Goal: Information Seeking & Learning: Learn about a topic

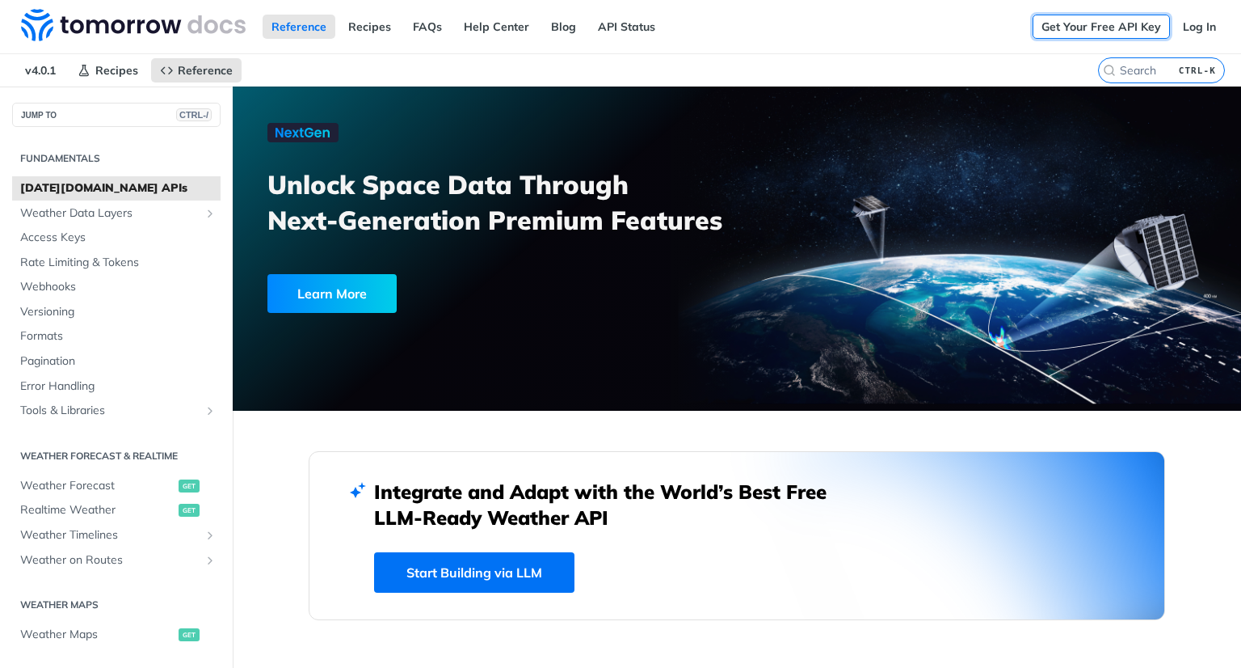
click at [1102, 27] on link "Get Your Free API Key" at bounding box center [1101, 27] width 137 height 24
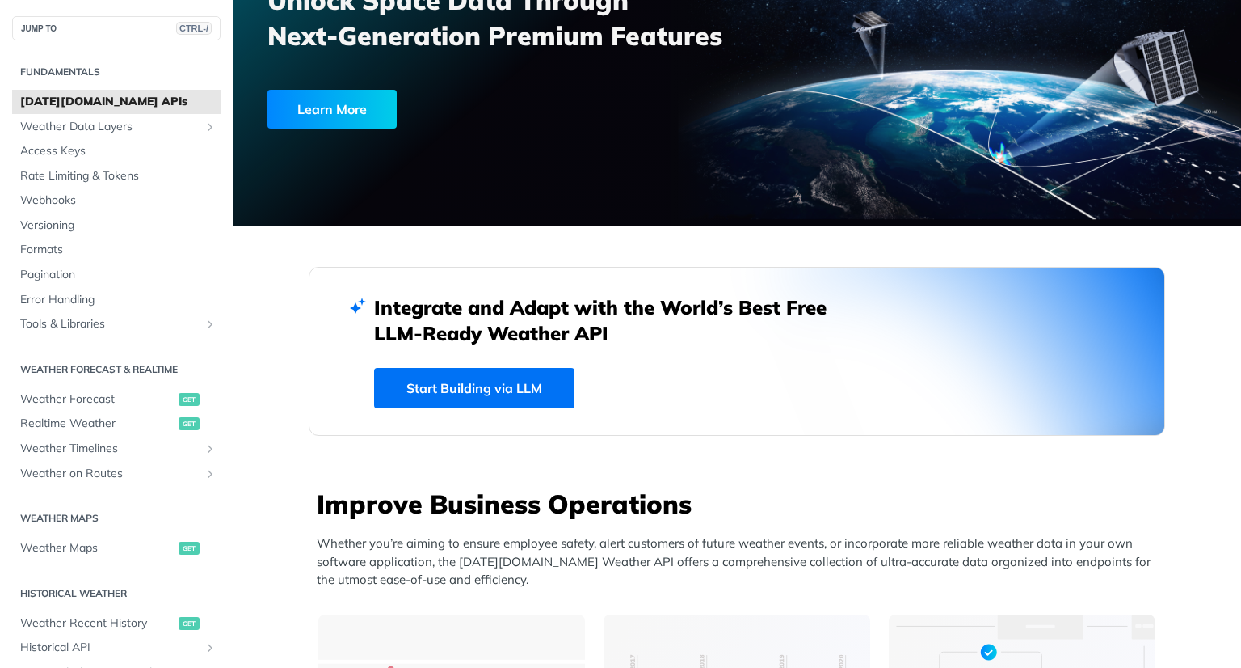
scroll to position [170, 0]
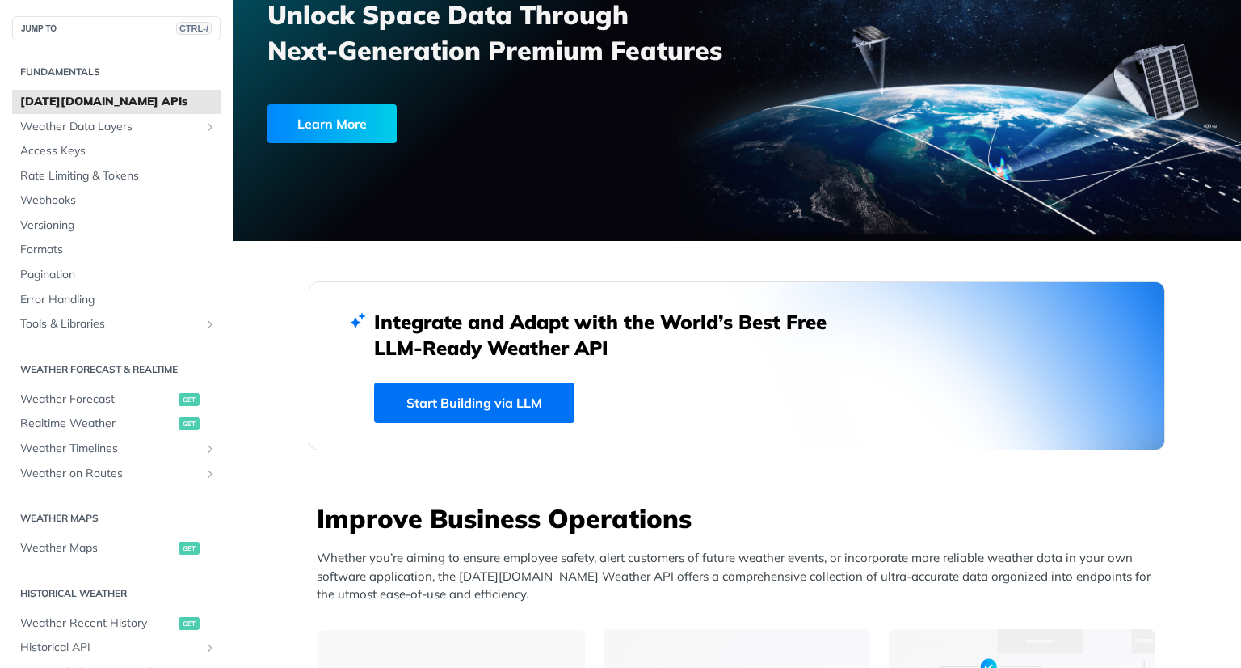
click at [514, 405] on link "Start Building via LLM" at bounding box center [474, 402] width 200 height 40
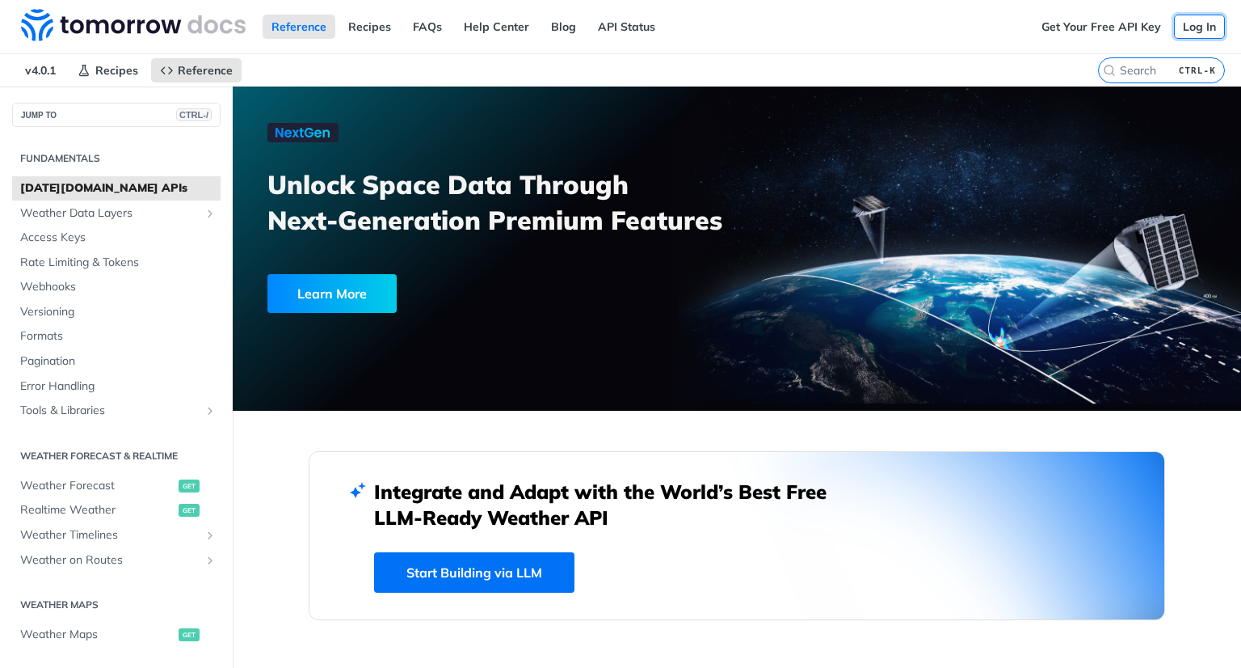
click at [1196, 35] on link "Log In" at bounding box center [1199, 27] width 51 height 24
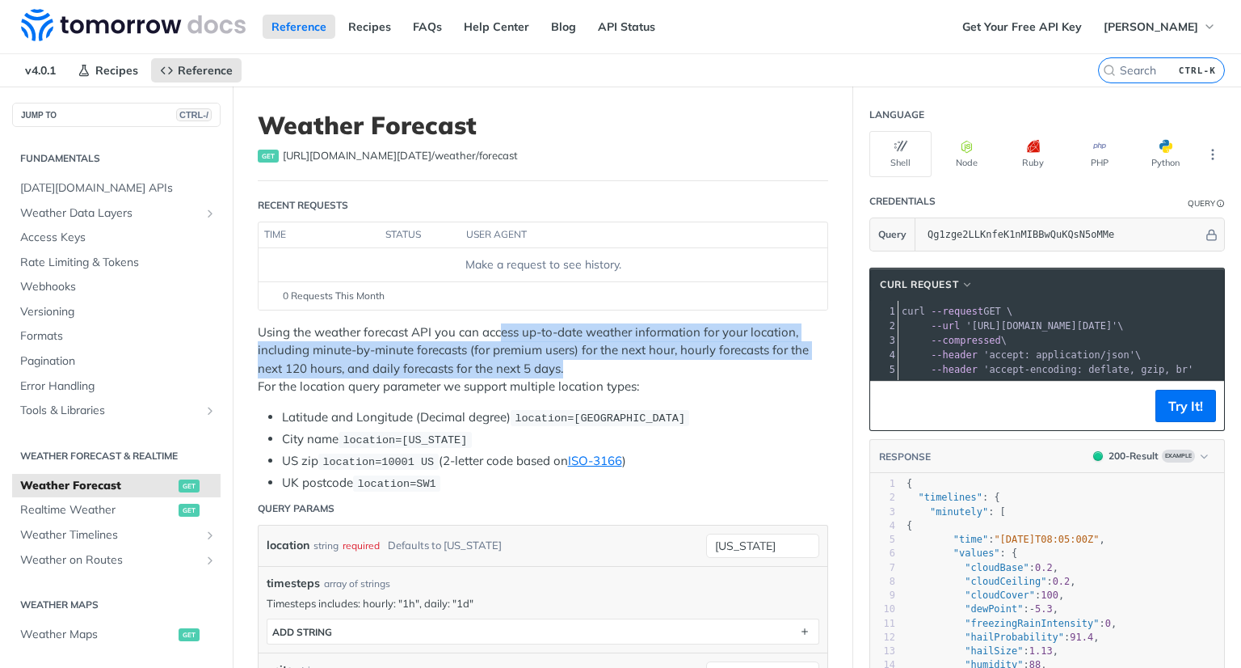
drag, startPoint x: 499, startPoint y: 326, endPoint x: 624, endPoint y: 369, distance: 131.4
click at [624, 369] on p "Using the weather forecast API you can access up-to-date weather information fo…" at bounding box center [543, 359] width 571 height 73
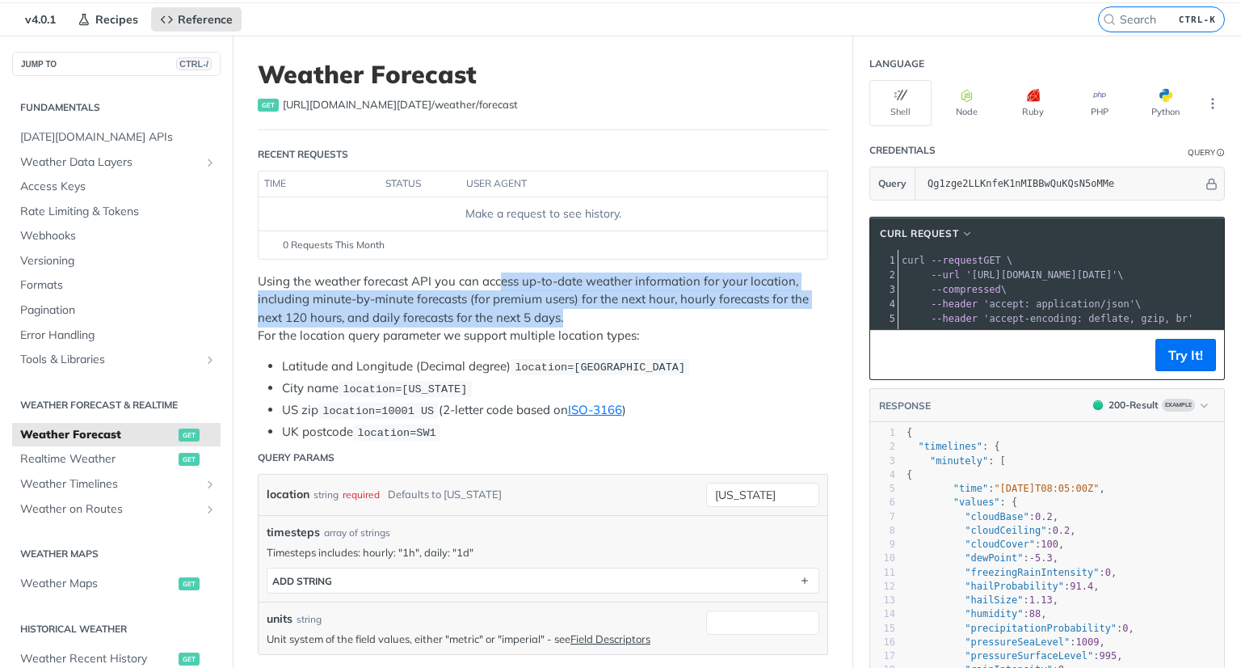
scroll to position [3, 0]
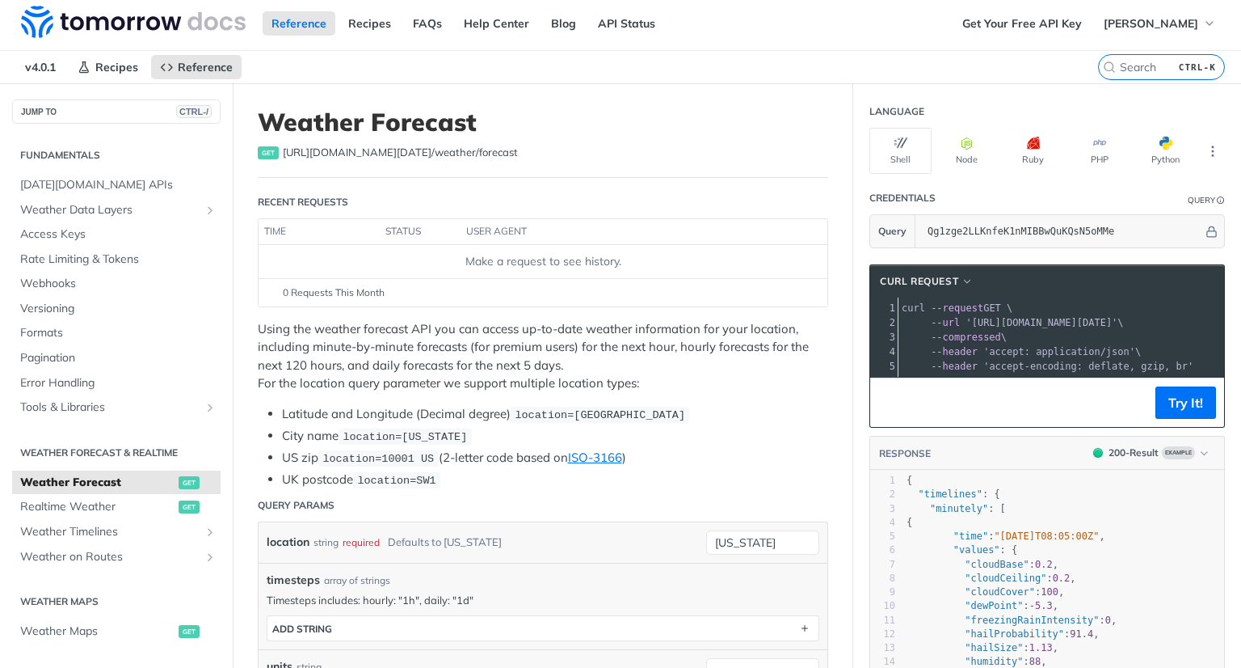
click at [701, 485] on li "UK postcode location=SW1" at bounding box center [555, 479] width 546 height 19
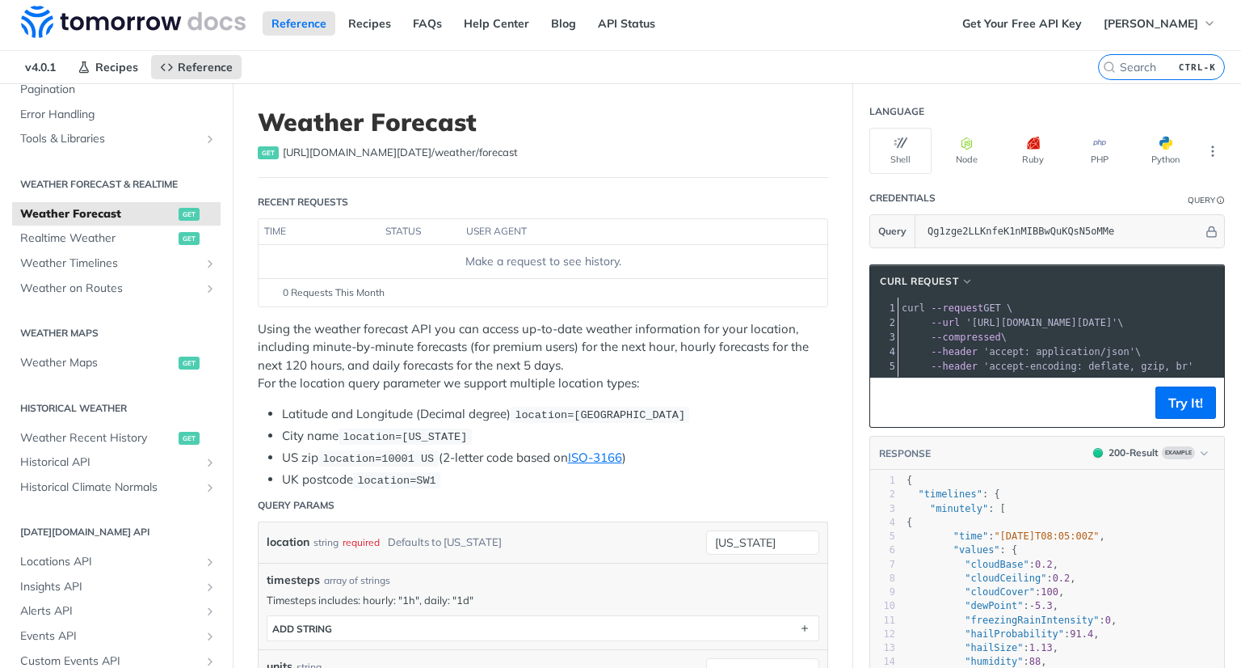
scroll to position [273, 0]
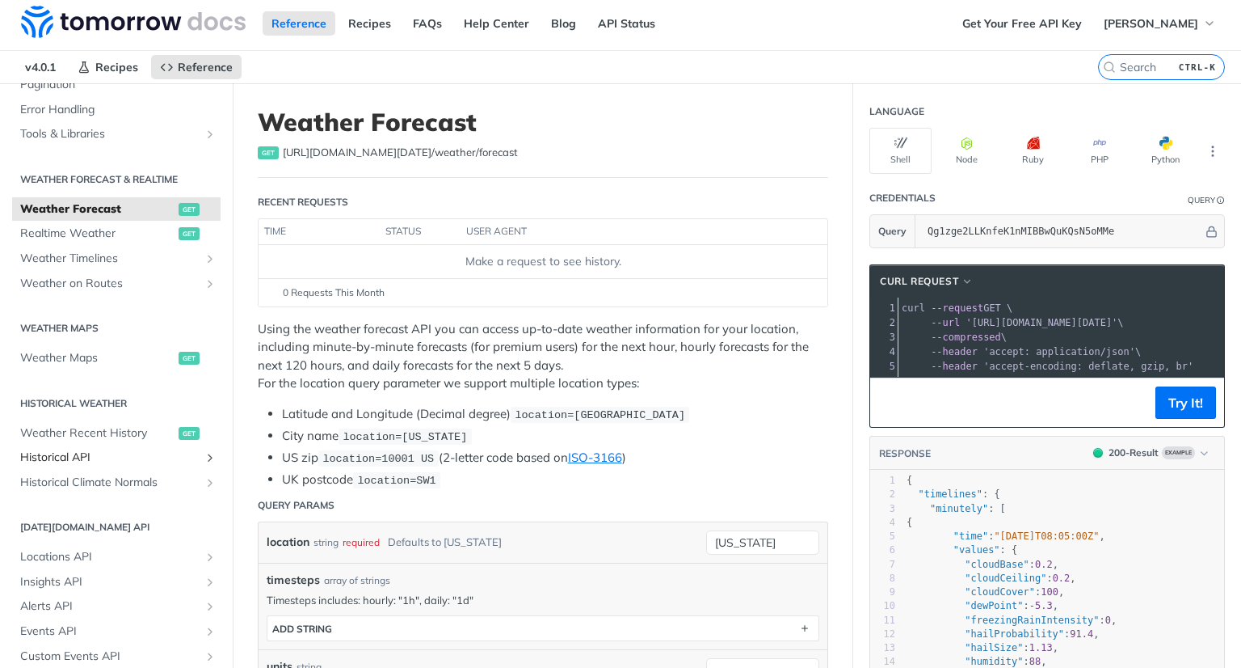
click at [204, 454] on icon "Show subpages for Historical API" at bounding box center [210, 457] width 13 height 13
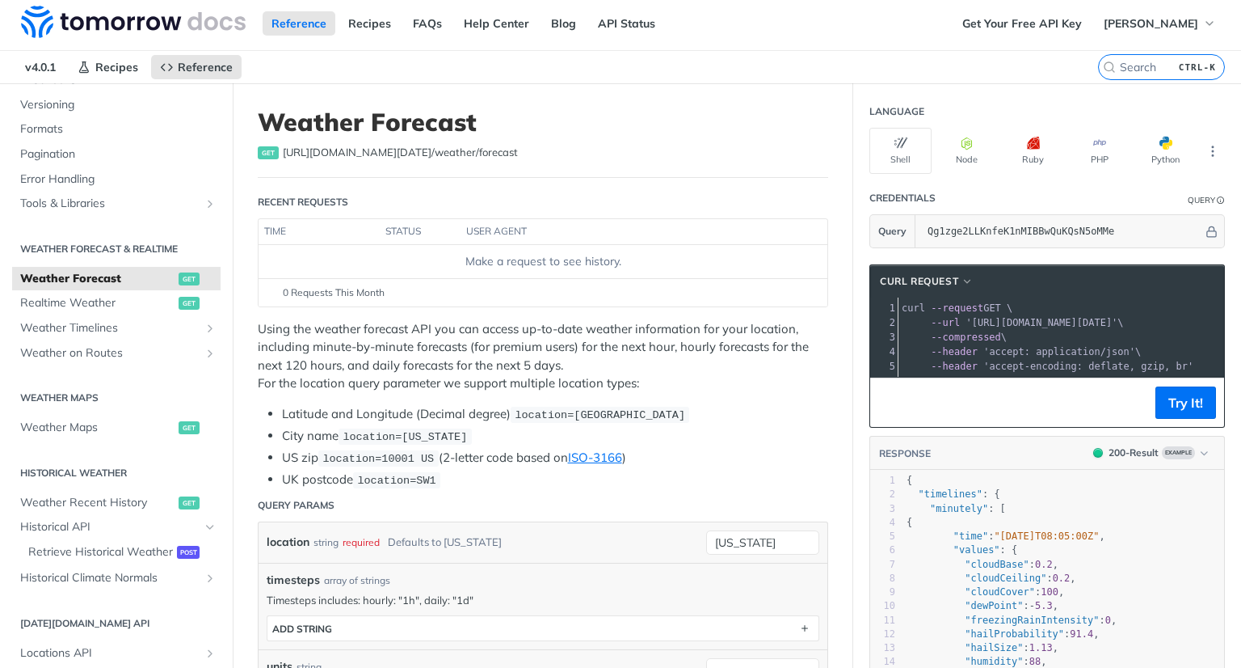
scroll to position [197, 0]
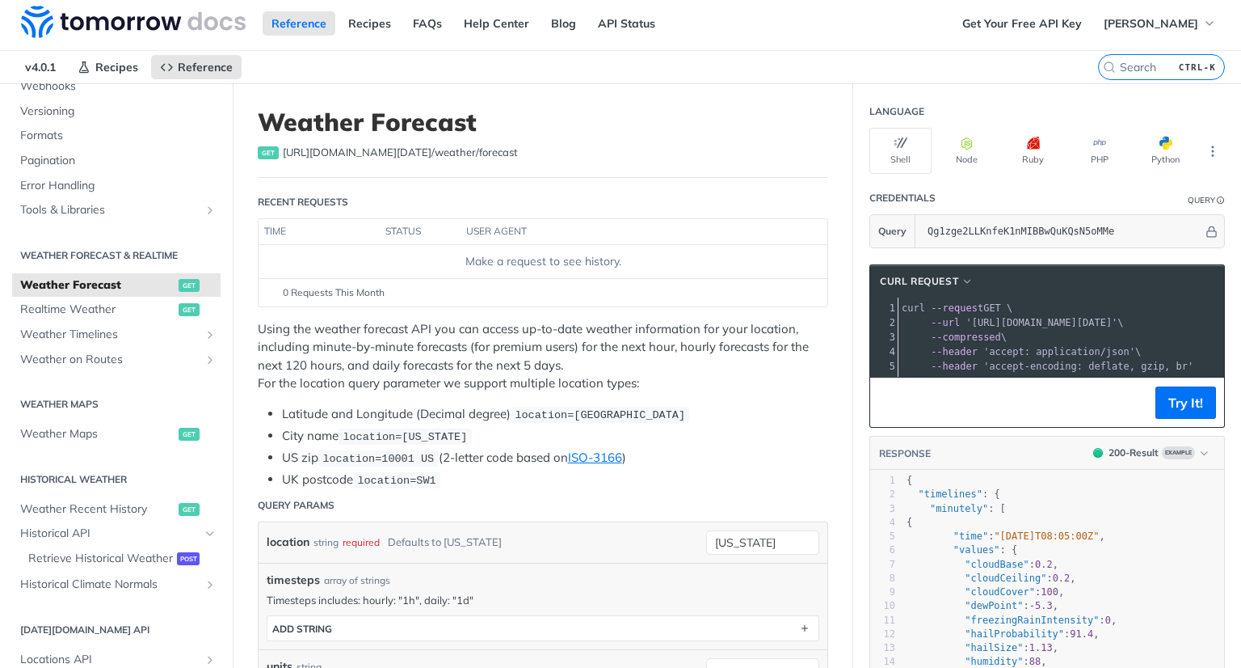
click at [226, 82] on div "Primary navigation" at bounding box center [193, 83] width 87 height 2
drag, startPoint x: 226, startPoint y: 81, endPoint x: 227, endPoint y: 99, distance: 17.8
click at [227, 99] on div "Jump to Content Reference Recipes FAQs Help Center Blog API Status Recipes Refe…" at bounding box center [620, 334] width 1241 height 668
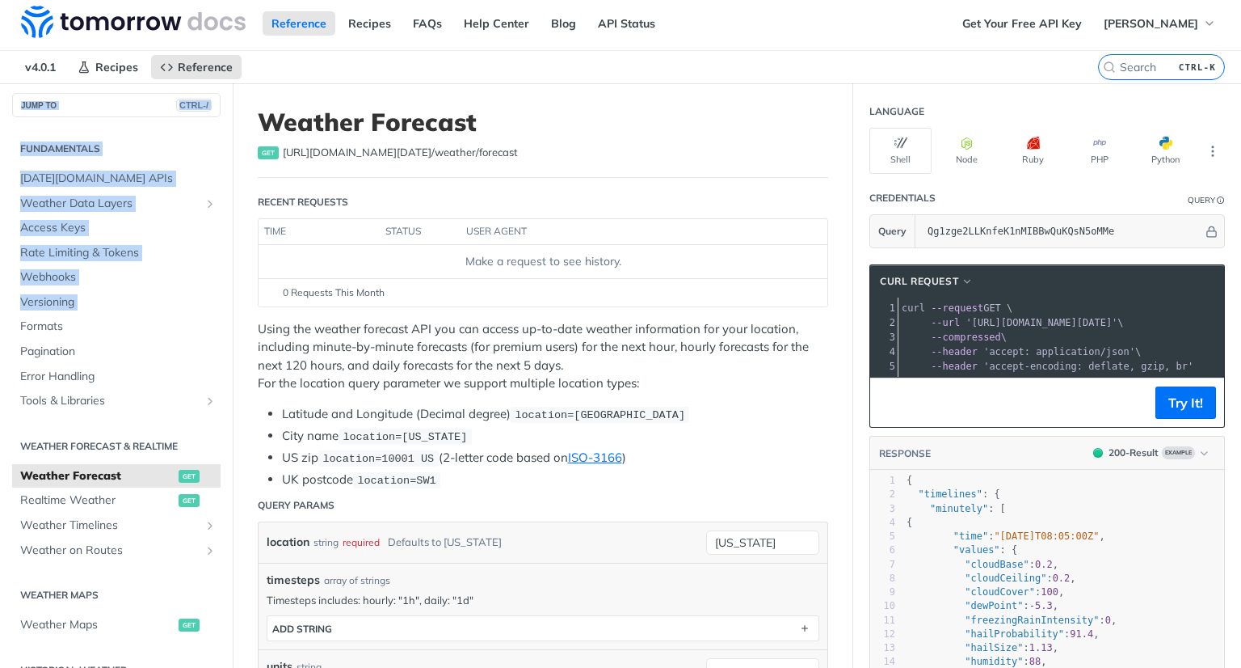
scroll to position [0, 0]
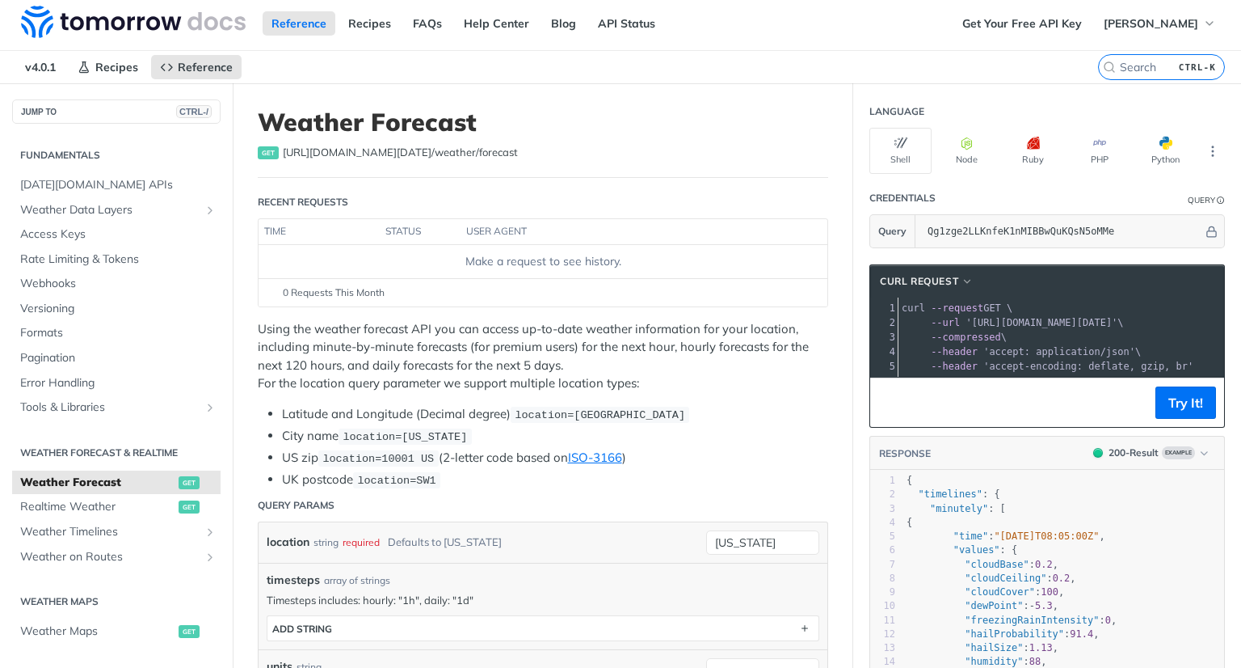
click at [394, 66] on nav "v4.0.1 Recipes Reference" at bounding box center [549, 67] width 1098 height 32
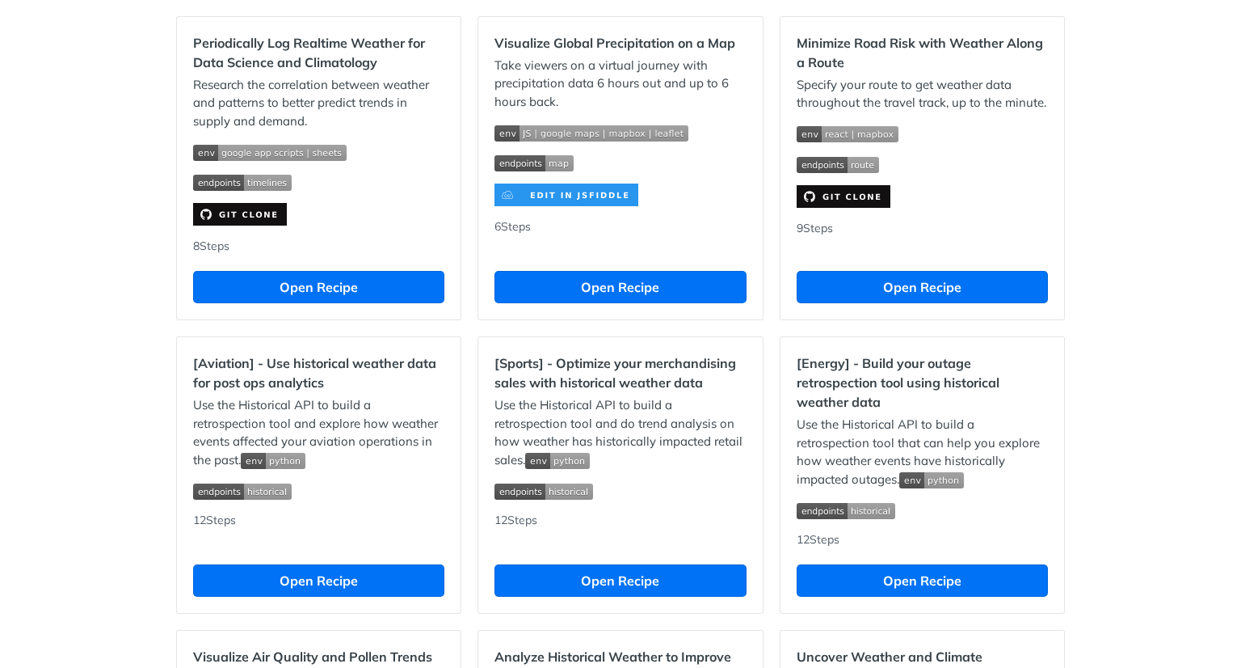
scroll to position [1174, 0]
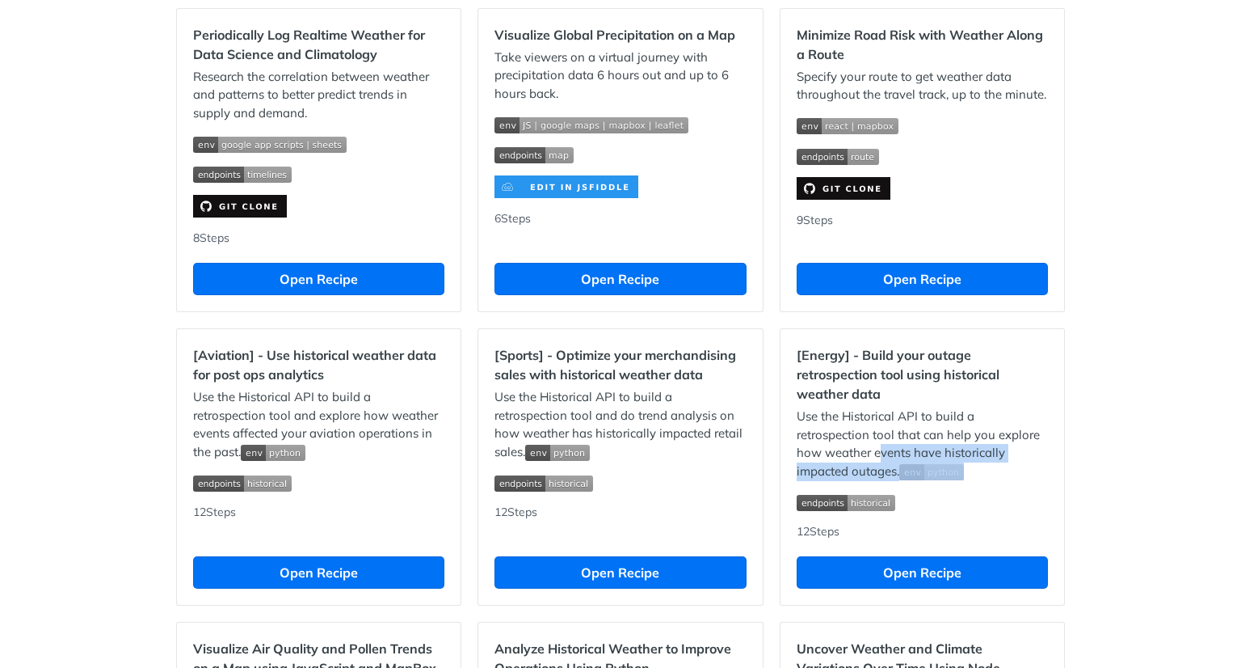
drag, startPoint x: 874, startPoint y: 461, endPoint x: 1000, endPoint y: 489, distance: 129.0
click at [1000, 480] on p "Use the Historical API to build a retrospection tool that can help you explore …" at bounding box center [922, 443] width 251 height 73
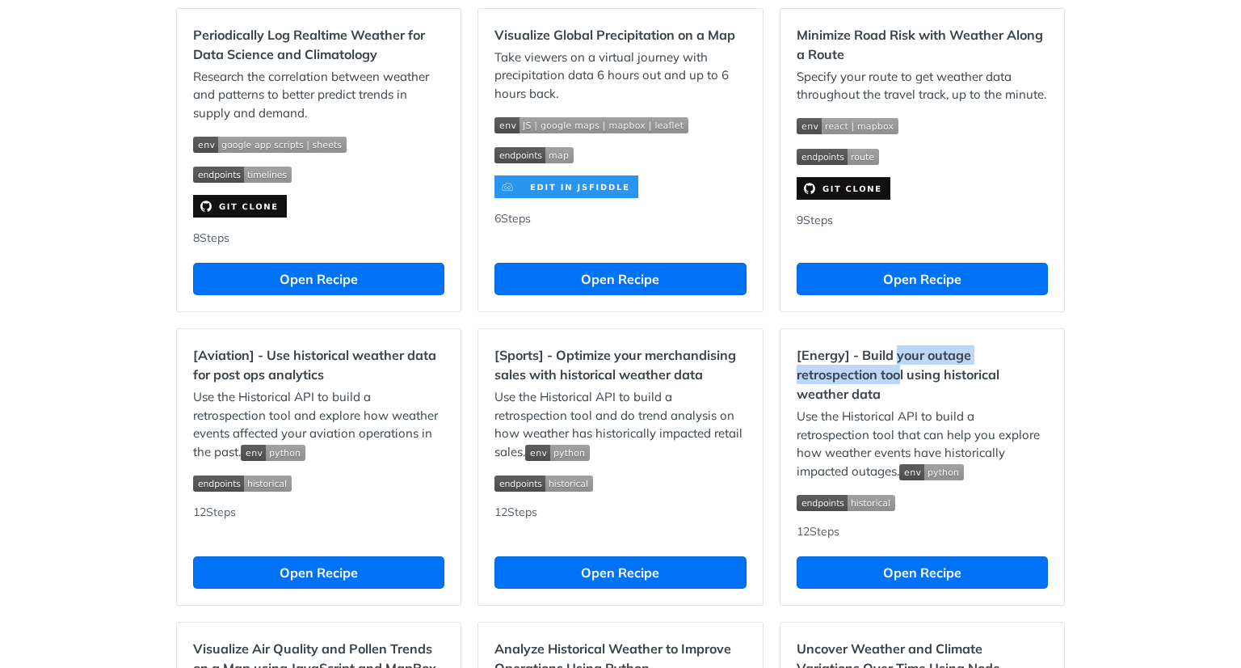
drag, startPoint x: 889, startPoint y: 367, endPoint x: 895, endPoint y: 380, distance: 14.5
click at [895, 380] on h2 "[Energy] - Build your outage retrospection tool using historical weather data" at bounding box center [922, 374] width 251 height 58
click at [927, 579] on button "Open Recipe" at bounding box center [922, 572] width 251 height 32
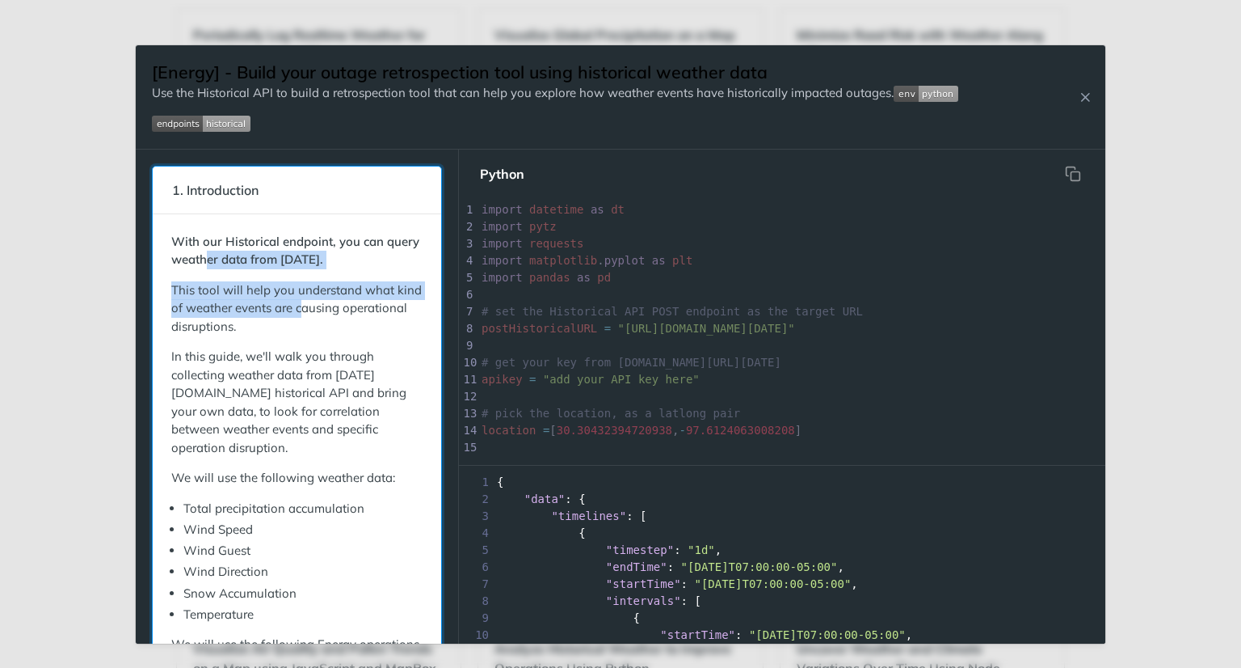
drag, startPoint x: 242, startPoint y: 259, endPoint x: 329, endPoint y: 334, distance: 115.2
click at [329, 334] on div "With our Historical endpoint, you can query weather data from January 1st, 2015…" at bounding box center [296, 478] width 251 height 491
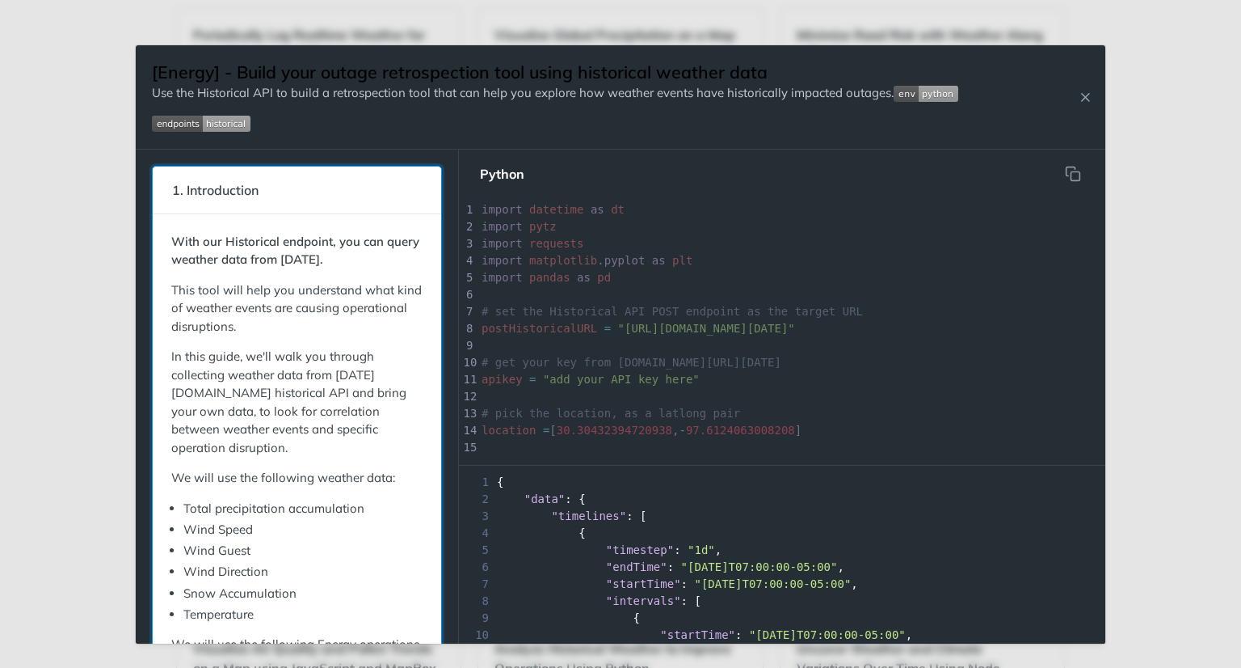
click at [345, 334] on p "This tool will help you understand what kind of weather events are causing oper…" at bounding box center [296, 308] width 251 height 55
click at [326, 508] on li "Total precipitation accumulation" at bounding box center [302, 508] width 239 height 19
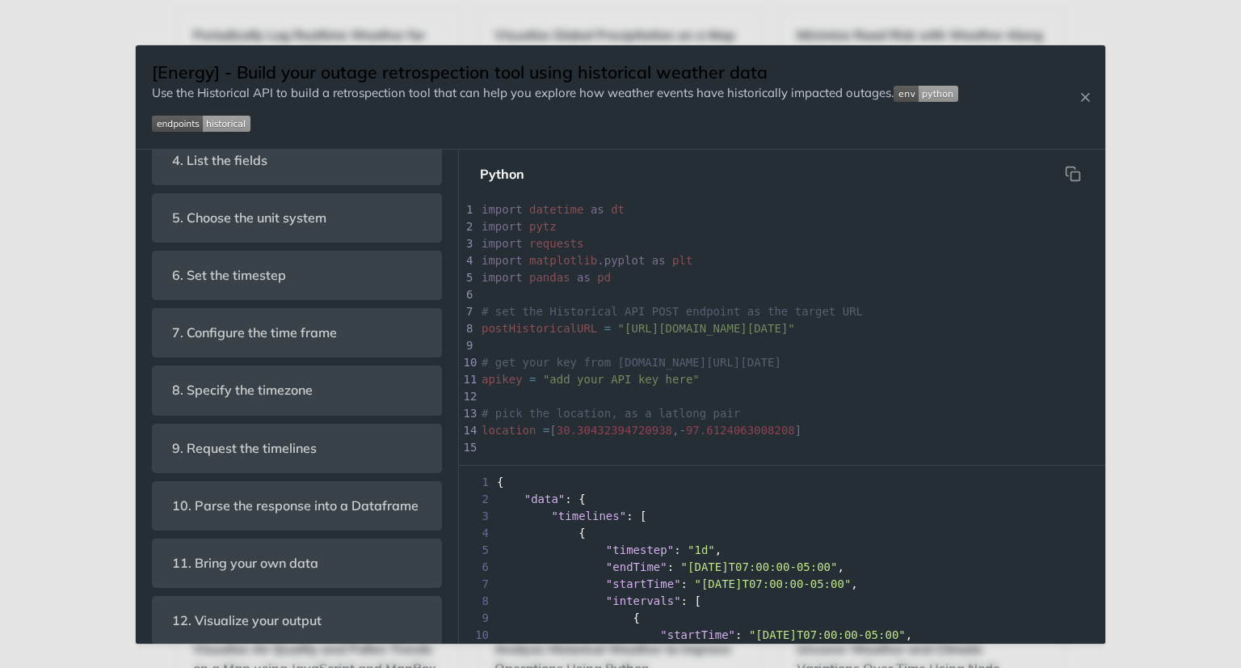
scroll to position [810, 0]
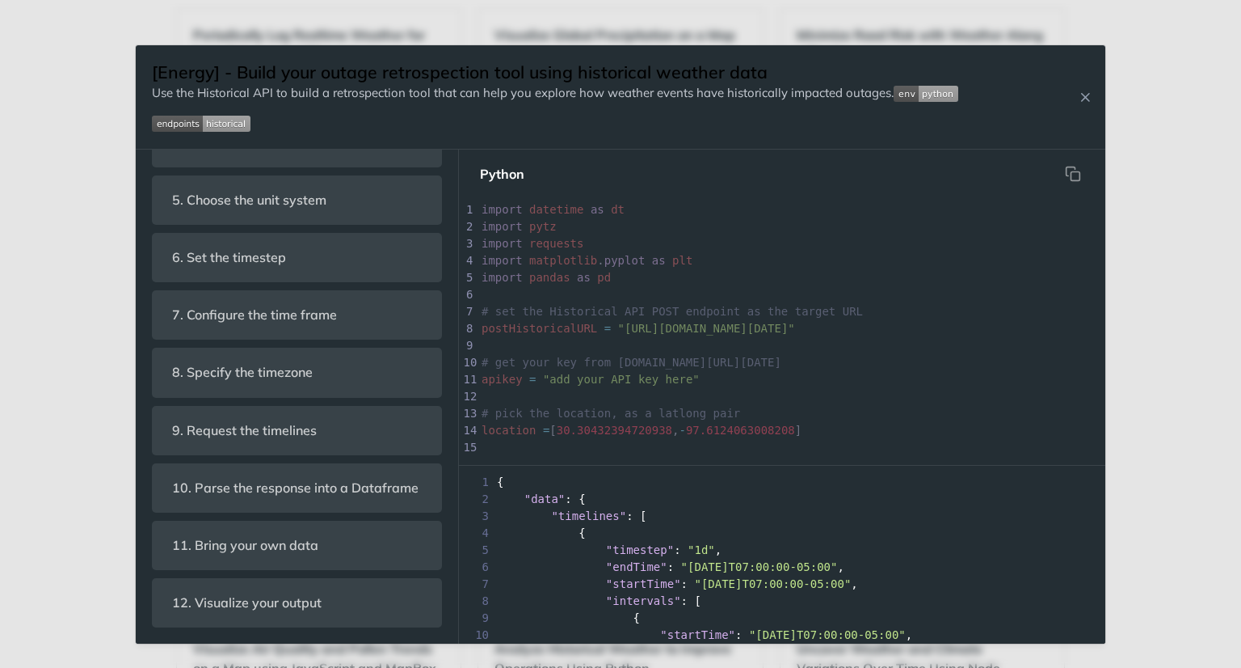
click at [82, 67] on div "Jump to Content Reference Recipes FAQs Help Center Blog API Status Recipes Refe…" at bounding box center [620, 334] width 1241 height 668
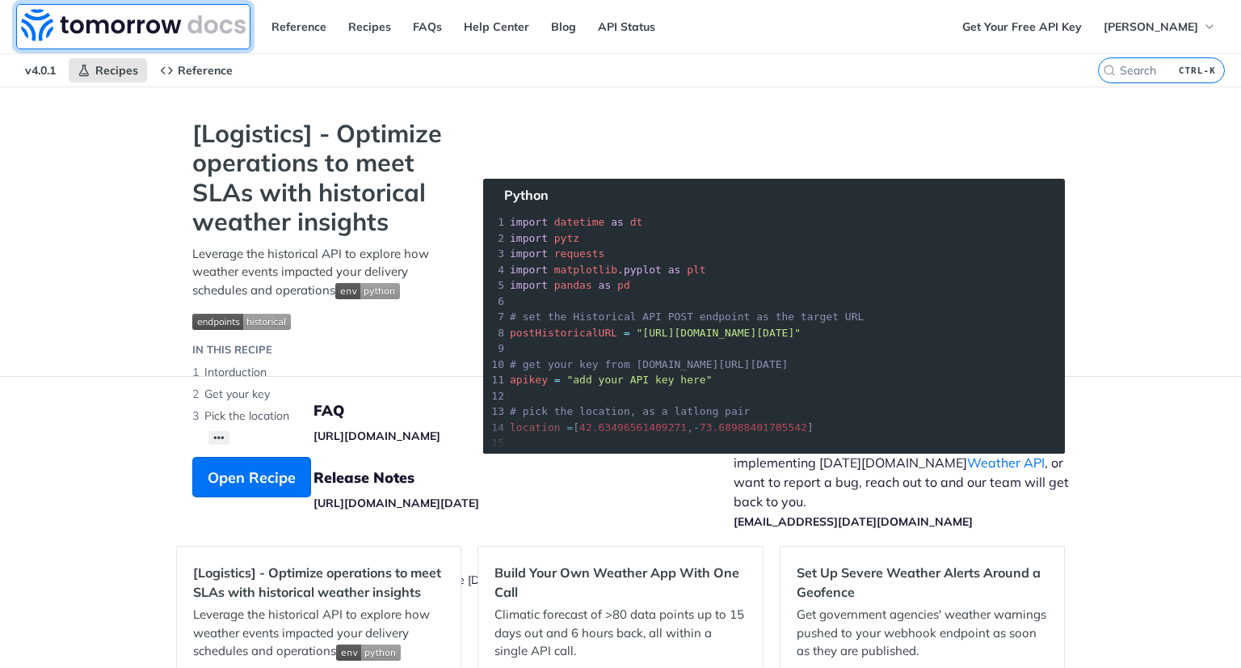
click at [123, 28] on img at bounding box center [133, 25] width 225 height 32
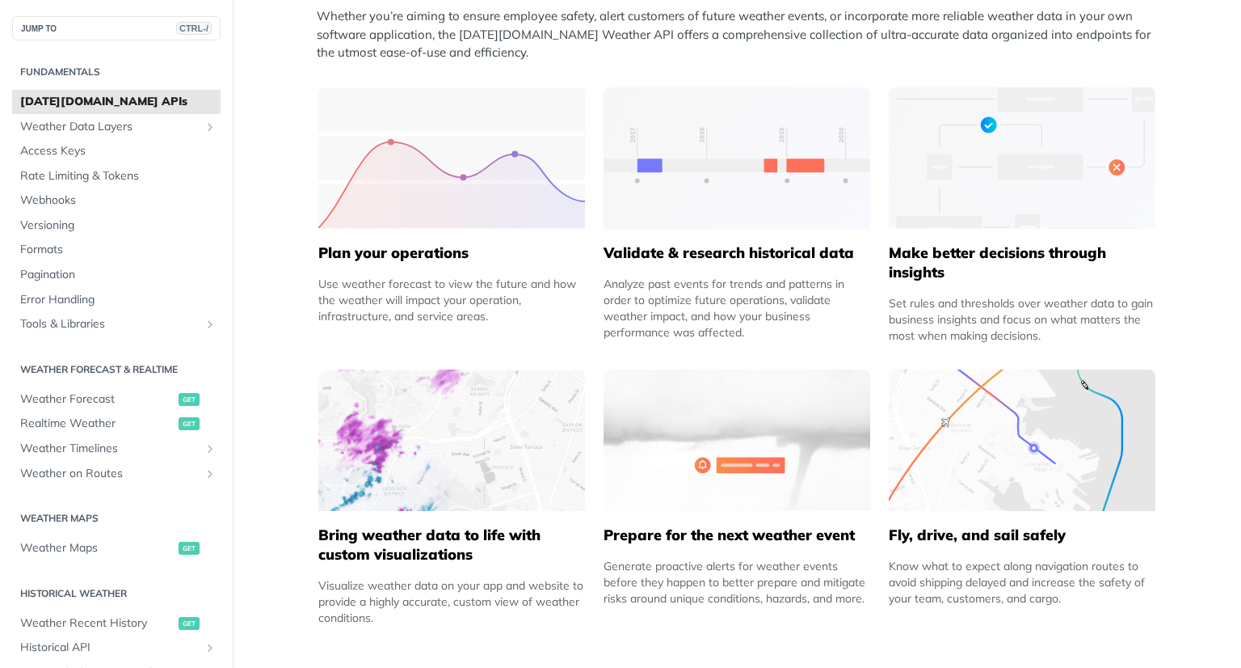
scroll to position [716, 0]
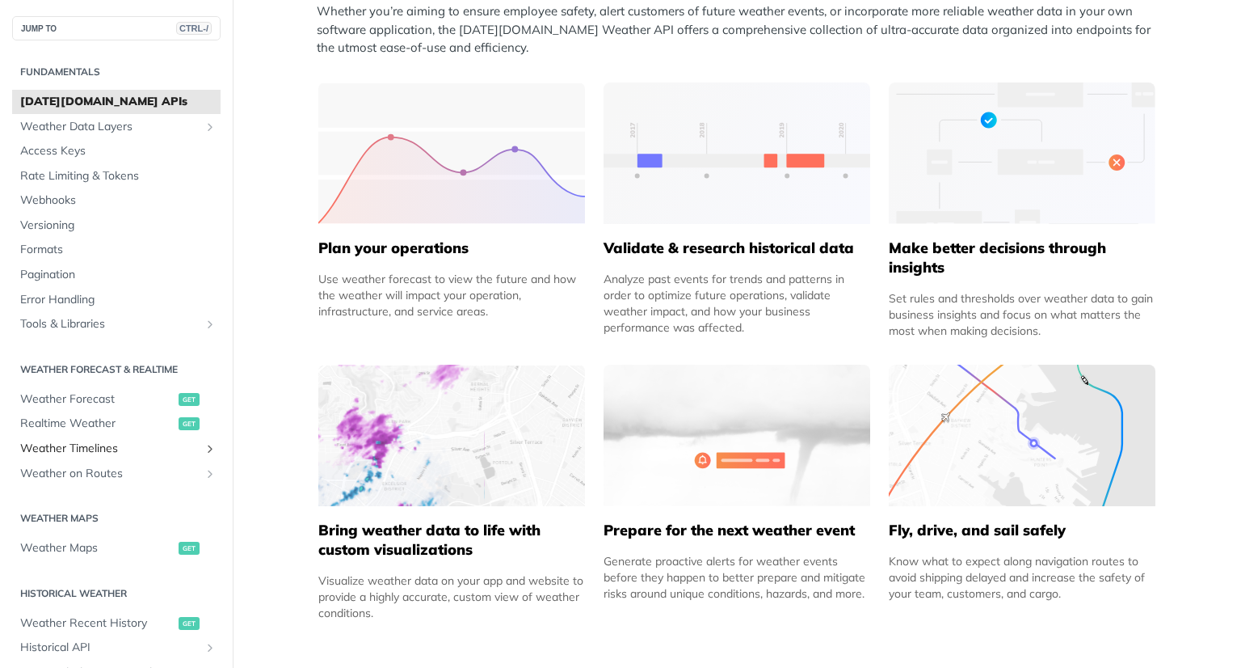
click at [204, 447] on icon "Show subpages for Weather Timelines" at bounding box center [210, 448] width 13 height 13
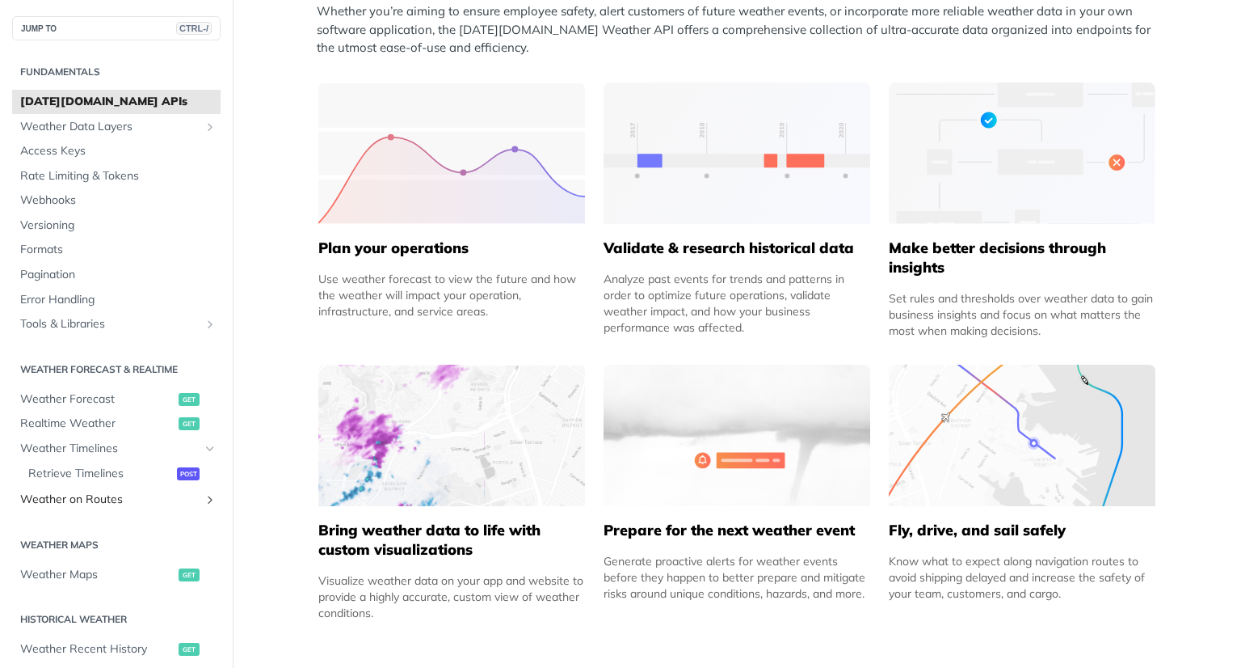
click at [204, 502] on icon "Show subpages for Weather on Routes" at bounding box center [210, 499] width 13 height 13
click at [100, 421] on span "Realtime Weather" at bounding box center [97, 423] width 154 height 16
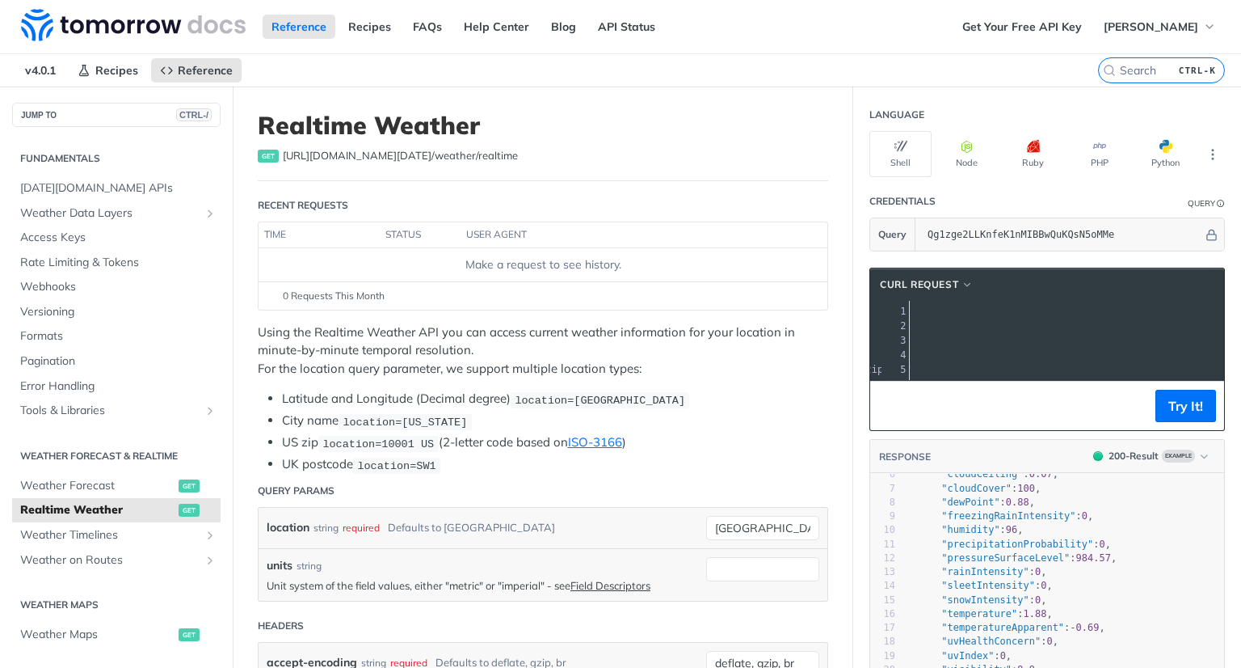
scroll to position [0, 292]
click at [204, 209] on icon "Show subpages for Weather Data Layers" at bounding box center [210, 213] width 13 height 13
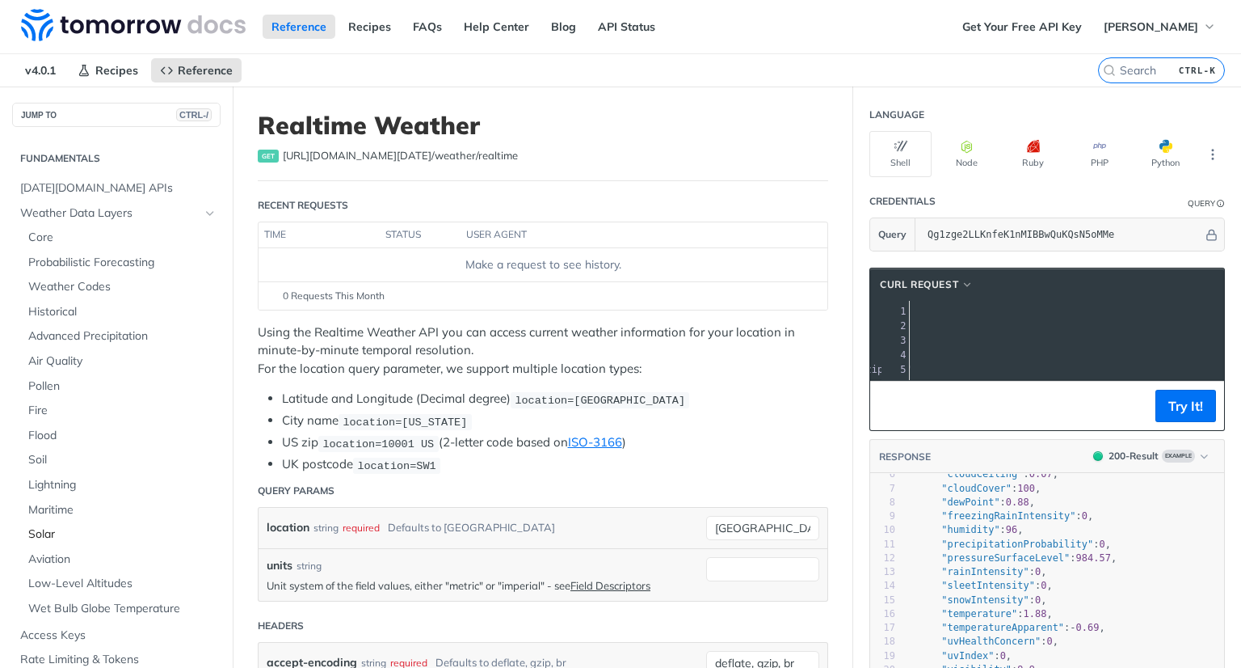
click at [47, 534] on span "Solar" at bounding box center [122, 534] width 188 height 16
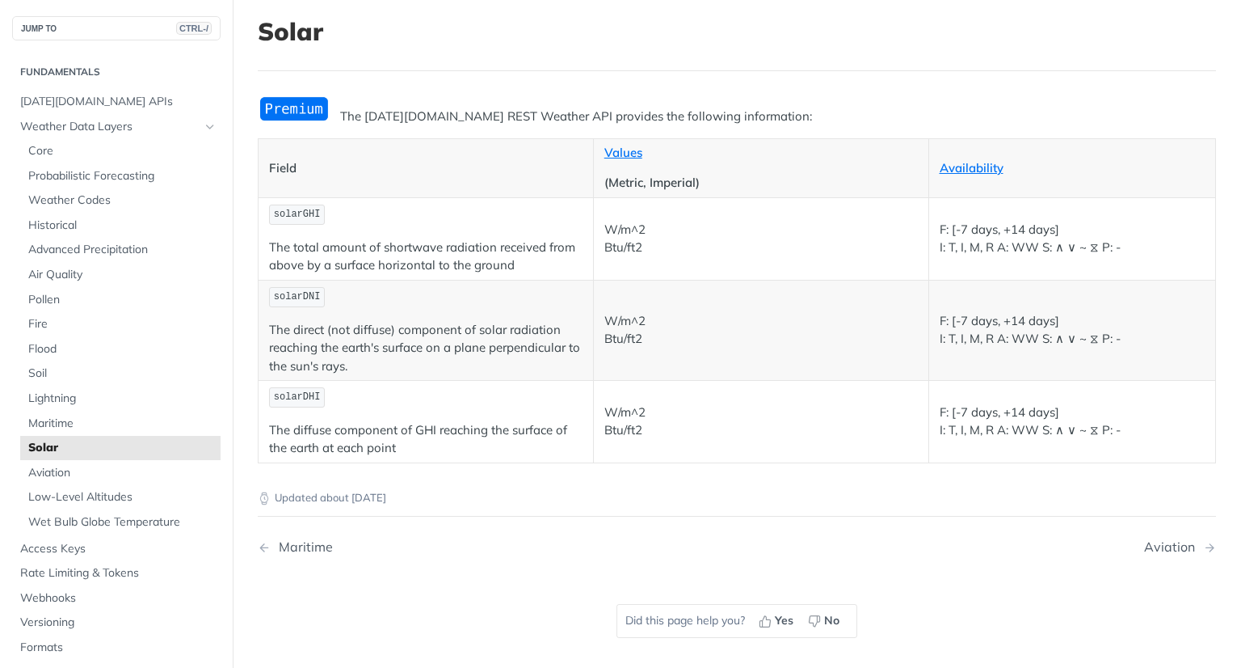
scroll to position [68, 0]
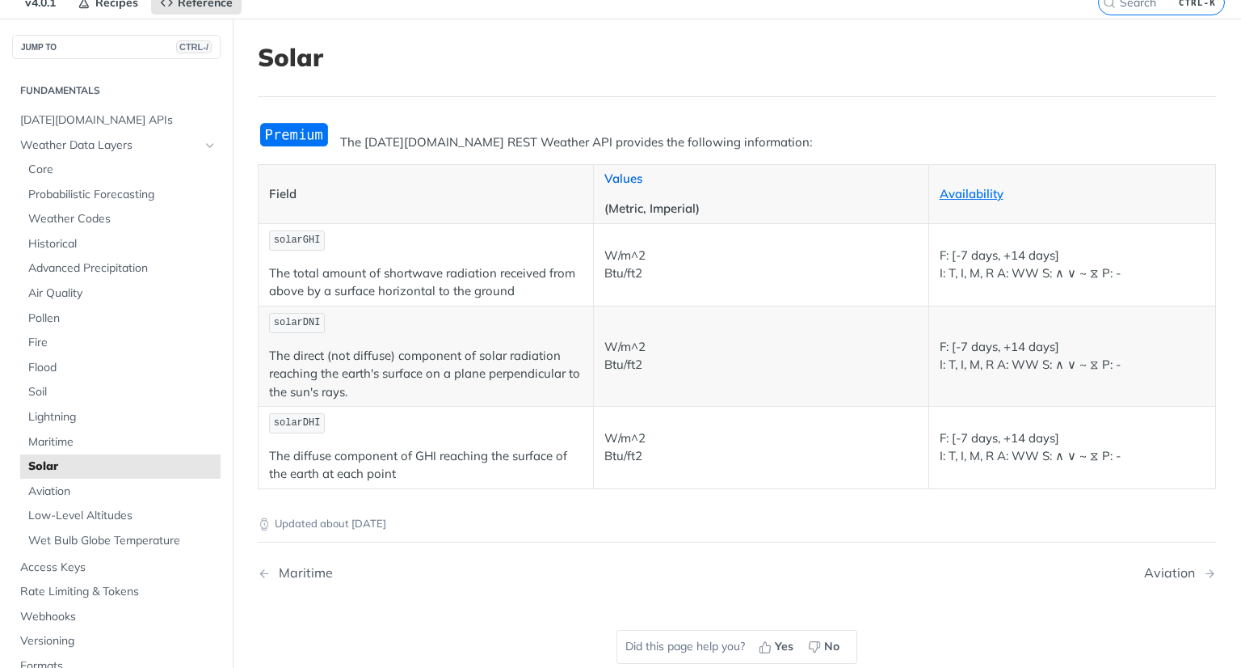
click at [620, 175] on link "Values" at bounding box center [623, 178] width 38 height 15
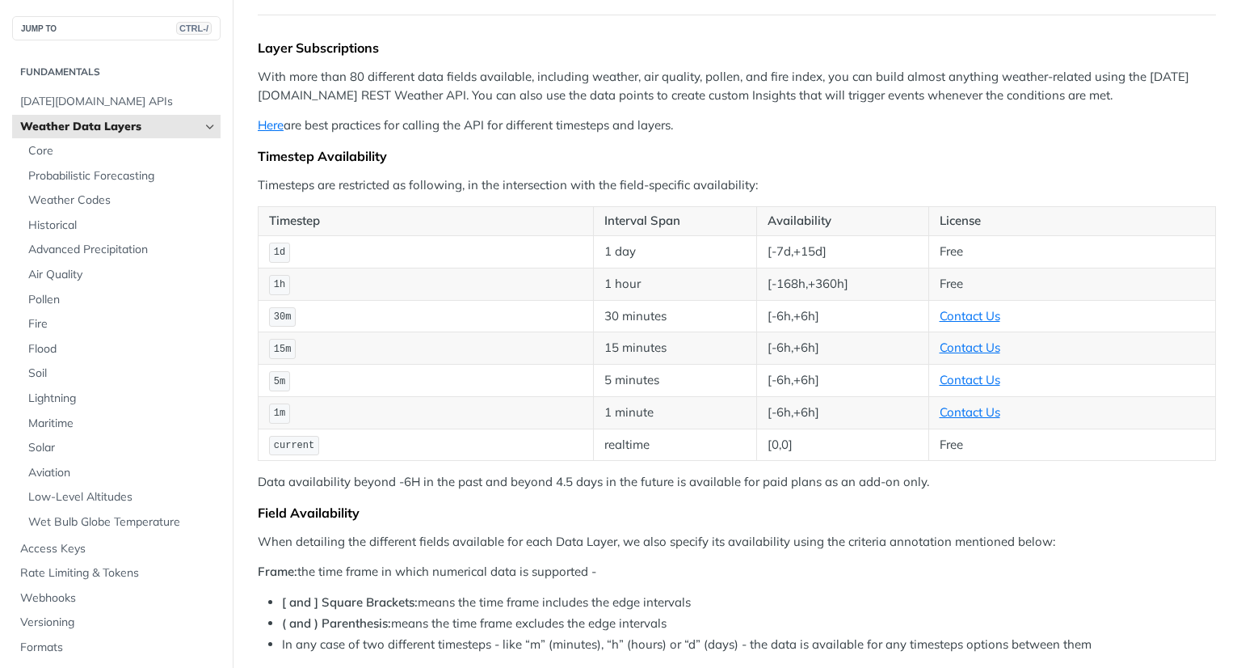
scroll to position [141, 0]
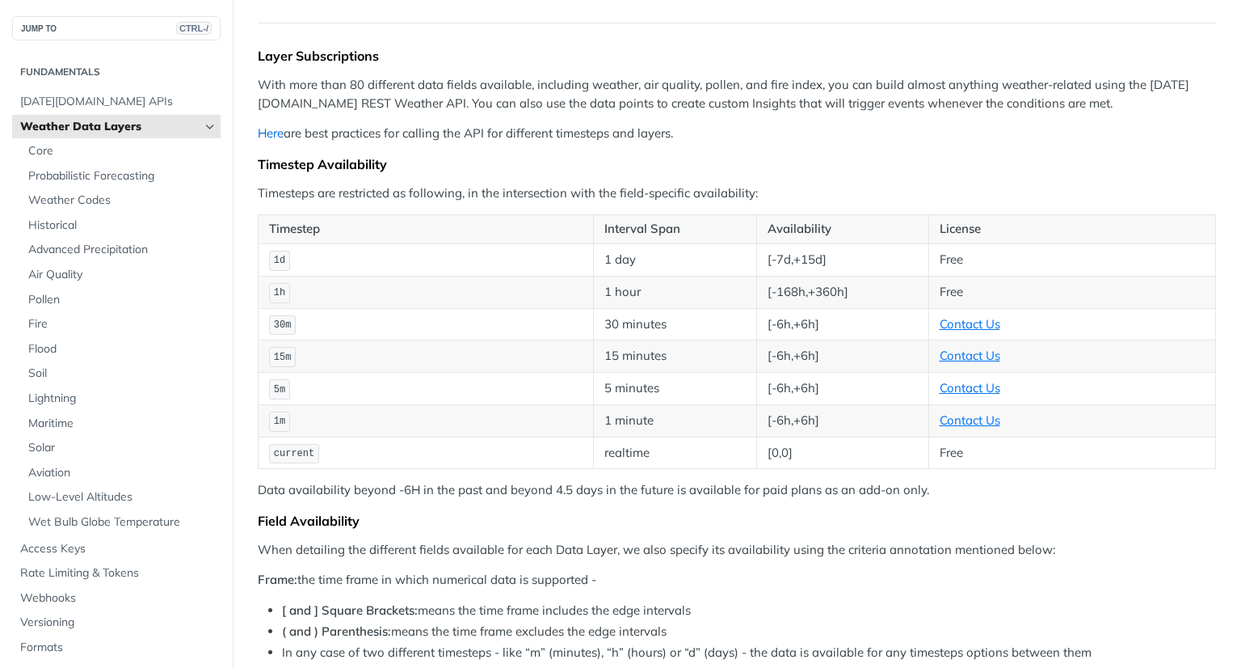
click at [284, 138] on link "Here" at bounding box center [271, 132] width 26 height 15
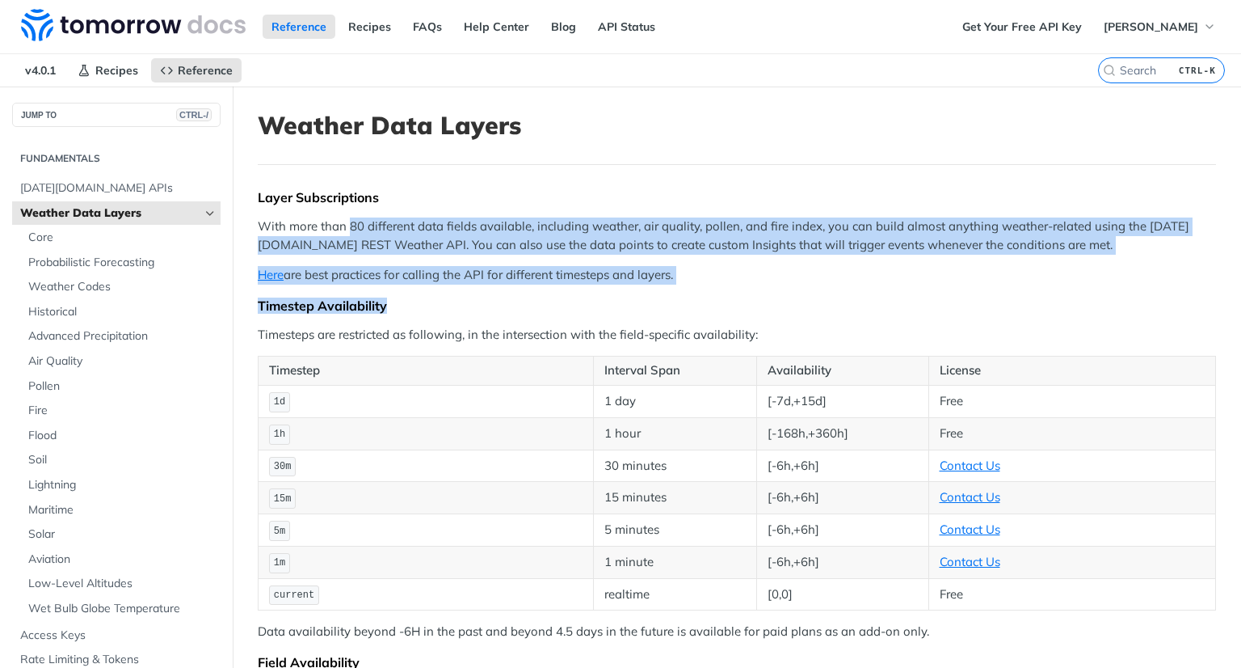
drag, startPoint x: 352, startPoint y: 227, endPoint x: 701, endPoint y: 294, distance: 356.3
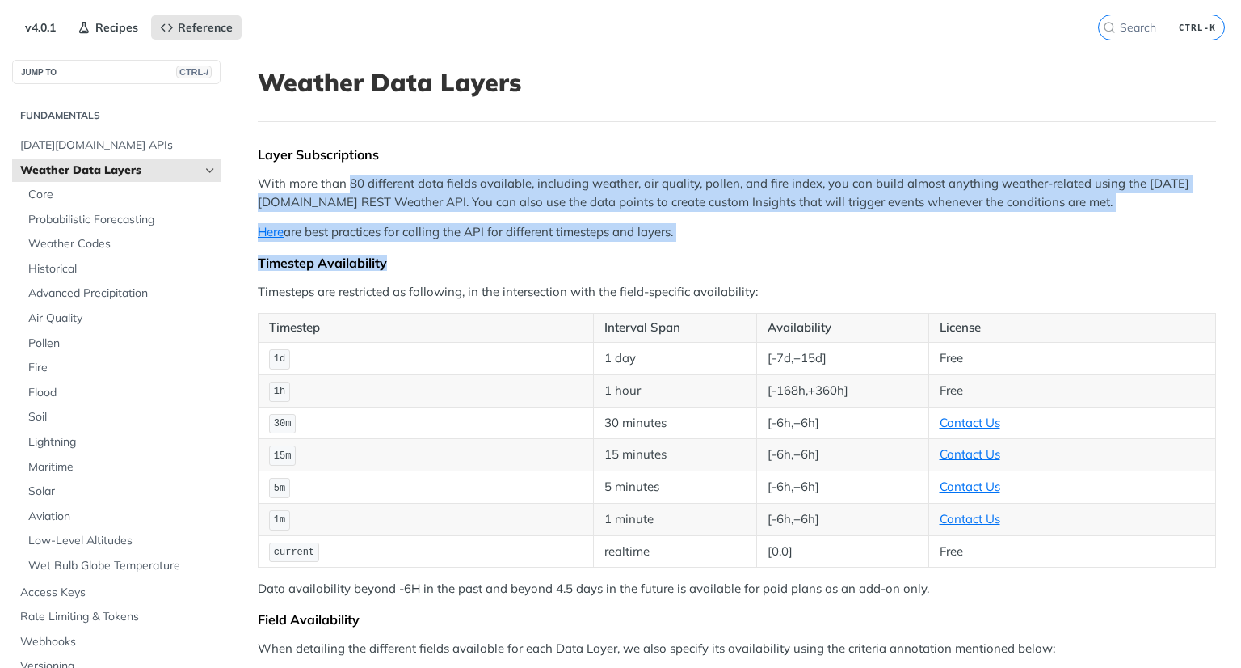
scroll to position [37, 0]
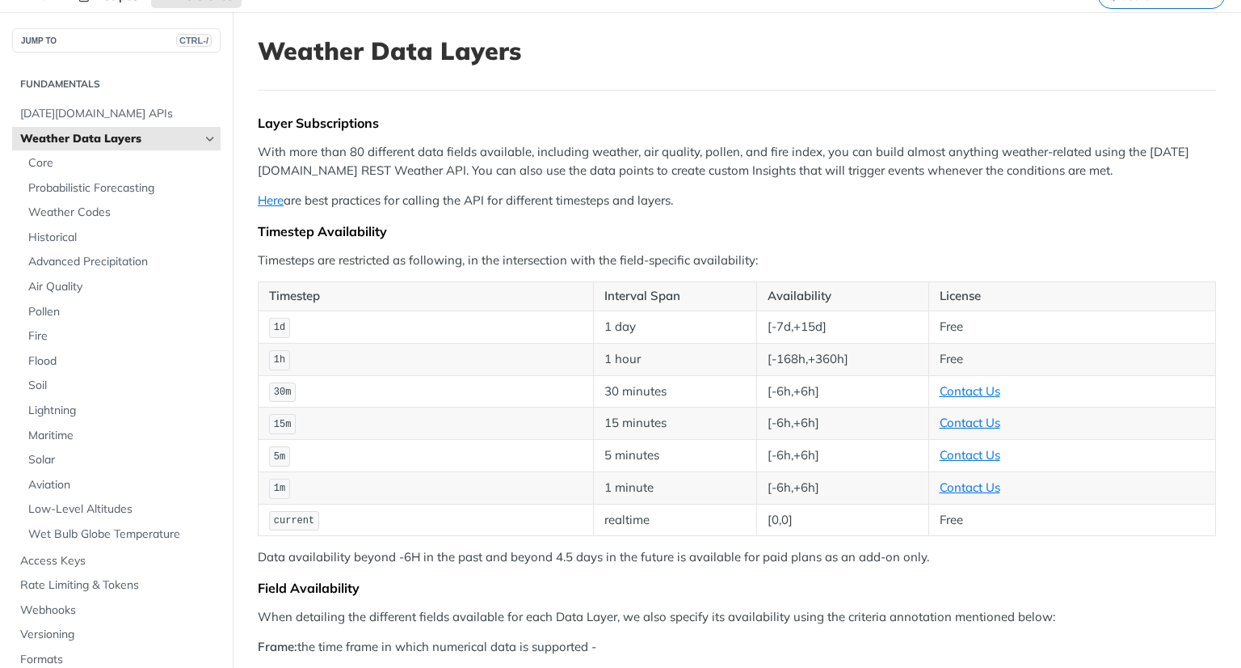
scroll to position [32, 0]
